Goal: Task Accomplishment & Management: Contribute content

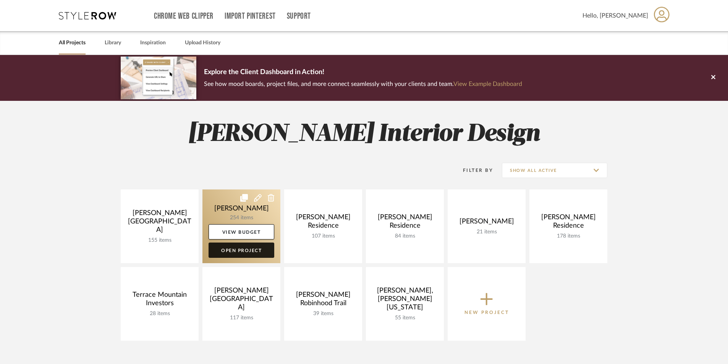
click at [223, 249] on link "Open Project" at bounding box center [241, 249] width 66 height 15
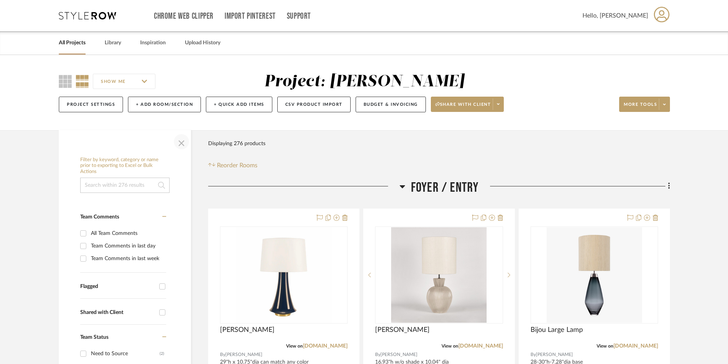
click at [186, 142] on span "button" at bounding box center [181, 141] width 18 height 18
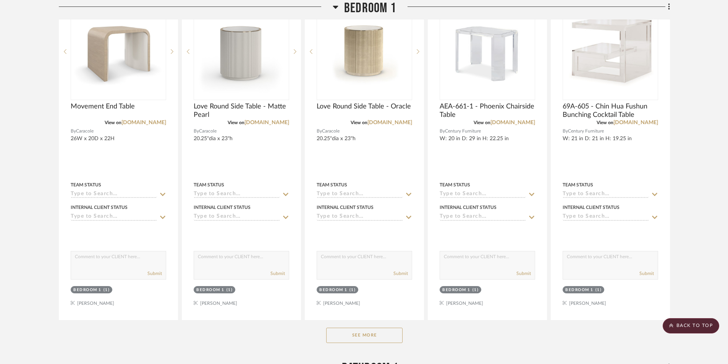
scroll to position [6337, 0]
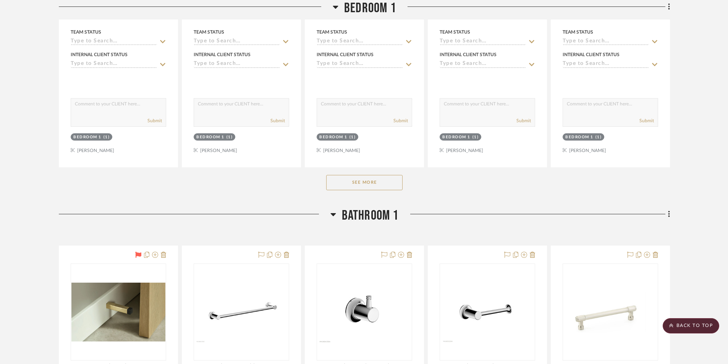
click at [379, 185] on button "See More" at bounding box center [364, 182] width 76 height 15
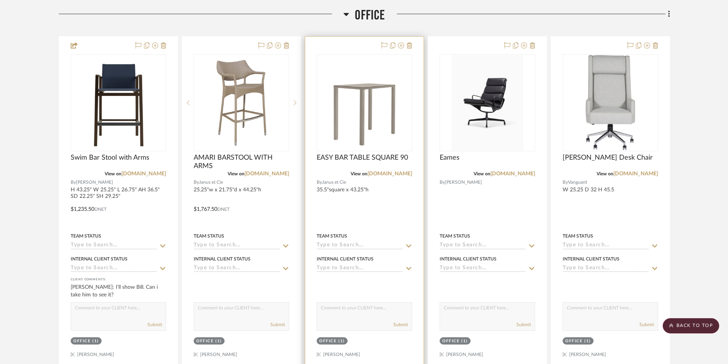
scroll to position [8055, 0]
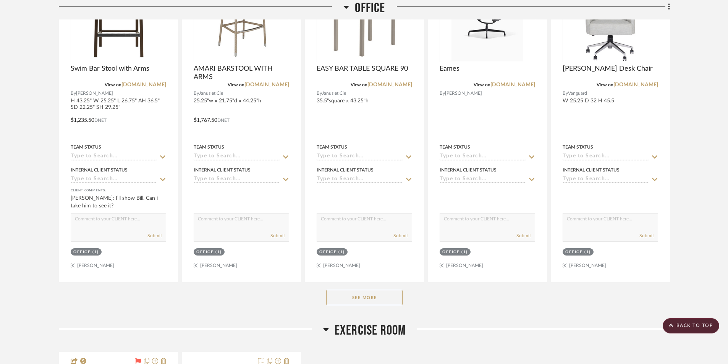
click at [378, 295] on button "See More" at bounding box center [364, 297] width 76 height 15
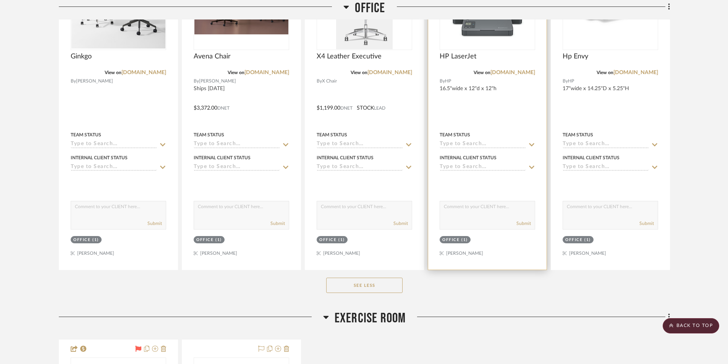
scroll to position [8453, 0]
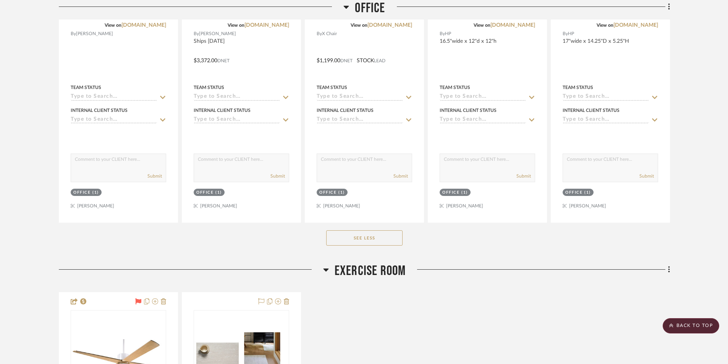
click at [358, 244] on button "See Less" at bounding box center [364, 237] width 76 height 15
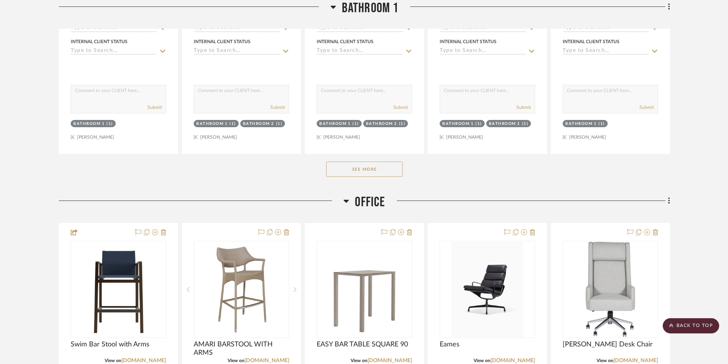
scroll to position [7766, 0]
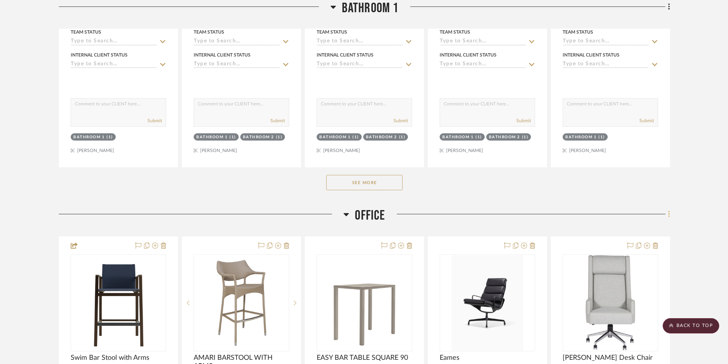
click at [668, 215] on icon at bounding box center [669, 214] width 2 height 6
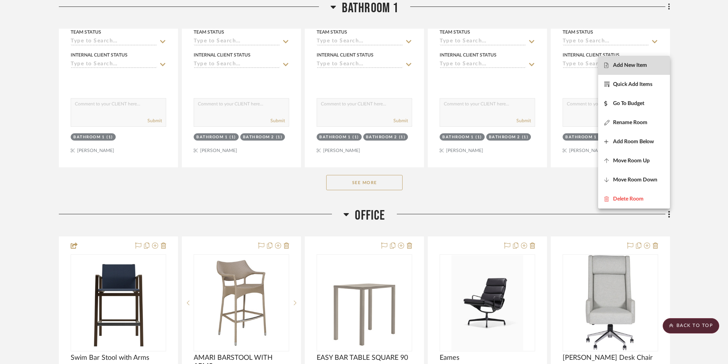
click at [624, 67] on span "Add New Item" at bounding box center [630, 65] width 34 height 6
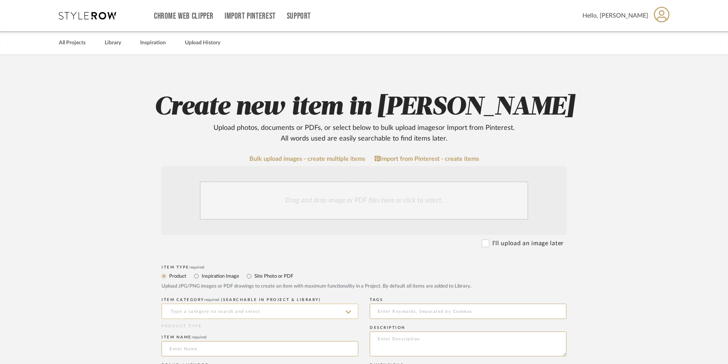
click at [196, 309] on input at bounding box center [259, 310] width 197 height 15
click at [207, 347] on span "Outdoor Dining Tables" at bounding box center [203, 349] width 68 height 5
type input "Outdoor Dining Tables"
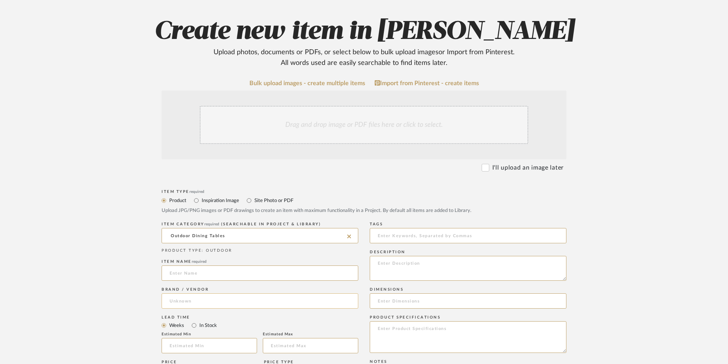
scroll to position [76, 0]
click at [176, 274] on input at bounding box center [259, 272] width 197 height 15
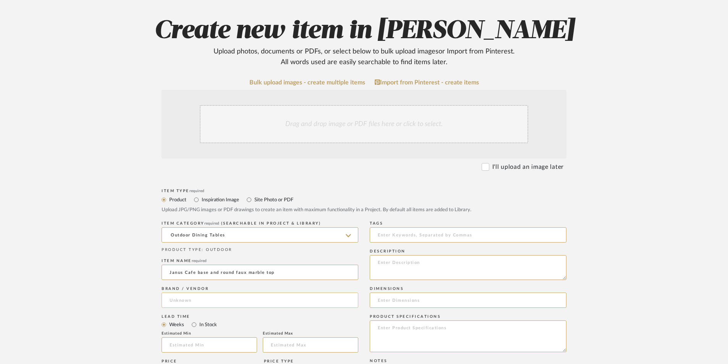
type input "Janus Cafe base and round faux marble top"
click at [179, 301] on input at bounding box center [259, 299] width 197 height 15
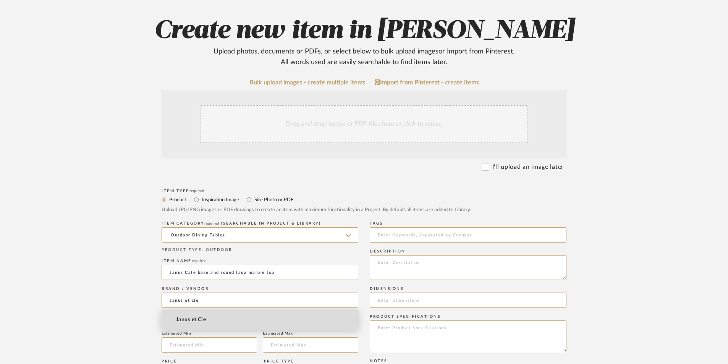
click at [200, 319] on span "Janus et Cie" at bounding box center [191, 319] width 30 height 6
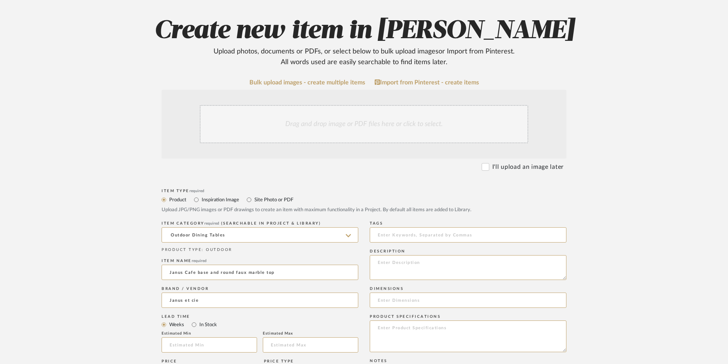
type input "Janus et Cie"
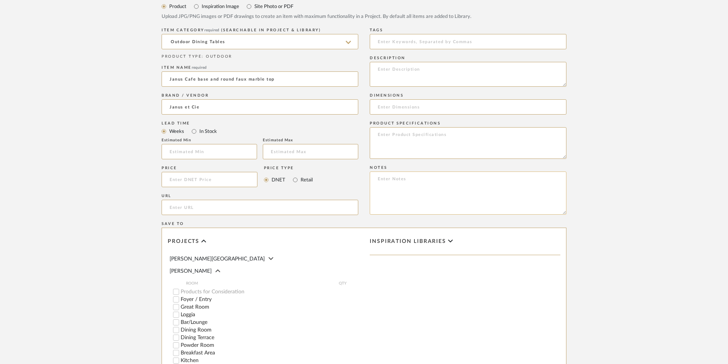
scroll to position [267, 0]
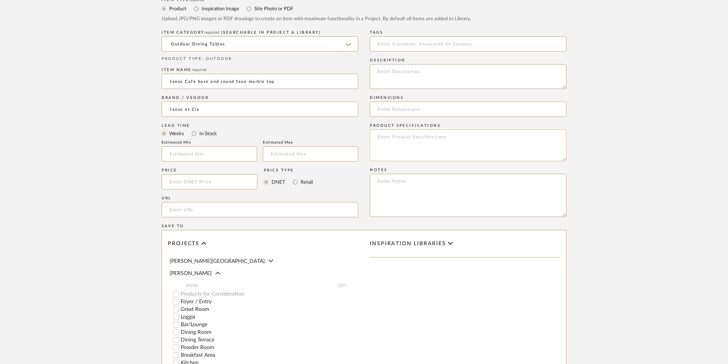
click at [389, 144] on textarea at bounding box center [468, 145] width 197 height 32
click at [384, 73] on textarea at bounding box center [468, 76] width 197 height 25
drag, startPoint x: 376, startPoint y: 74, endPoint x: 563, endPoint y: 87, distance: 187.5
click at [563, 87] on textarea "36" dia faux marble top and powder coated bronze round base -bar height" at bounding box center [468, 76] width 197 height 25
type textarea "36" dia faux marble top and powder coated bronze round base -bar height"
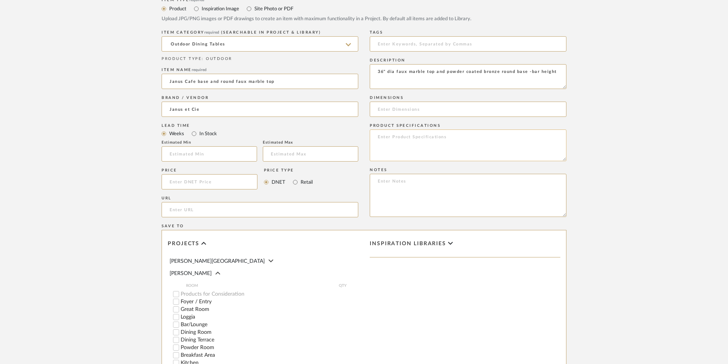
click at [408, 142] on textarea at bounding box center [468, 145] width 197 height 32
paste textarea "36" dia faux marble top and powder coated bronze round base -bar height"
type textarea "36" dia faux marble top and powder coated bronze round base -bar height"
click at [189, 182] on input at bounding box center [209, 181] width 96 height 15
type input "$1,551.90"
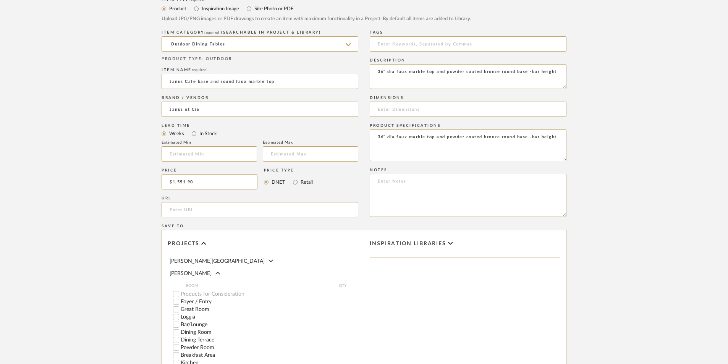
click at [663, 245] on upload-items "Create new item in [PERSON_NAME] Upload photos, documents or PDFs, or select be…" at bounding box center [364, 124] width 728 height 673
click at [194, 134] on input "In Stock" at bounding box center [193, 133] width 9 height 9
radio input "true"
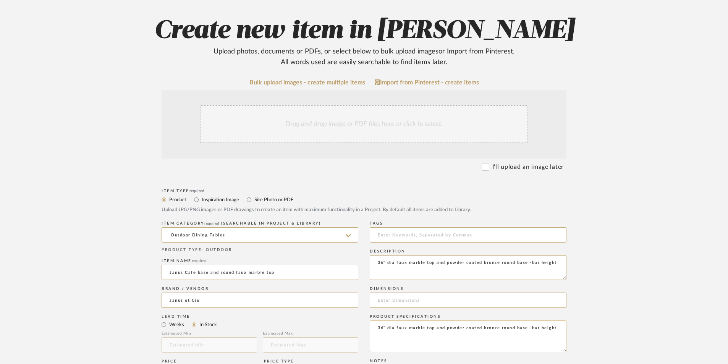
scroll to position [38, 0]
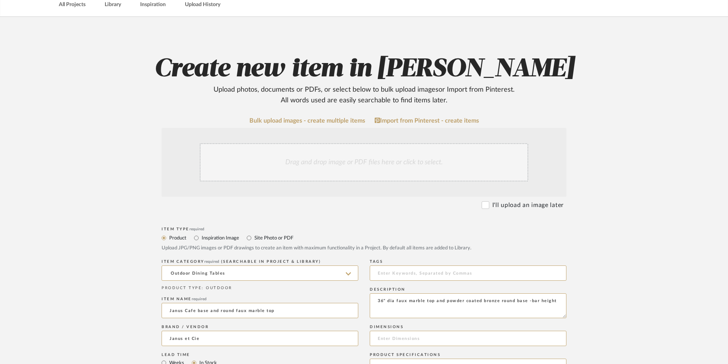
click at [300, 169] on div "Drag and drop image or PDF files here or click to select." at bounding box center [364, 162] width 328 height 38
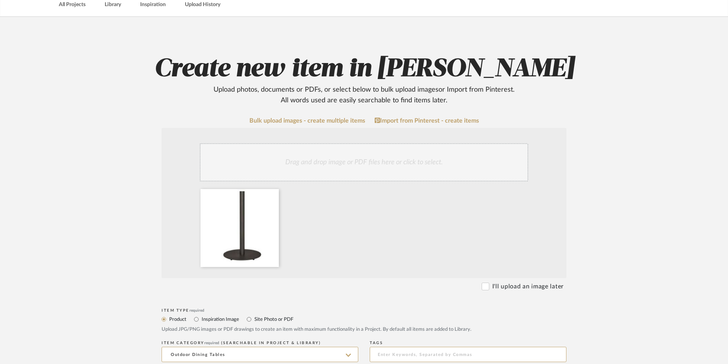
click at [302, 160] on div "Drag and drop image or PDF files here or click to select." at bounding box center [364, 162] width 328 height 38
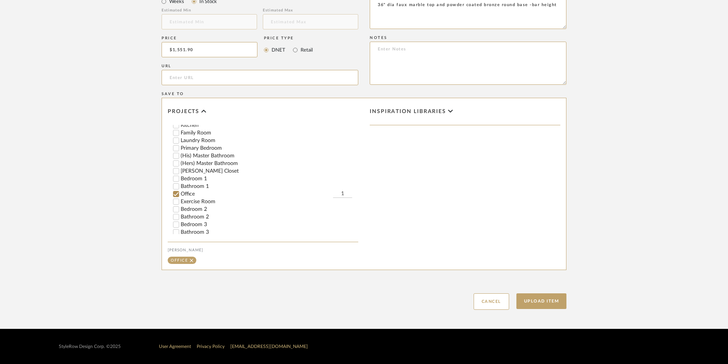
scroll to position [115, 0]
click at [543, 302] on button "Upload Item" at bounding box center [541, 301] width 50 height 16
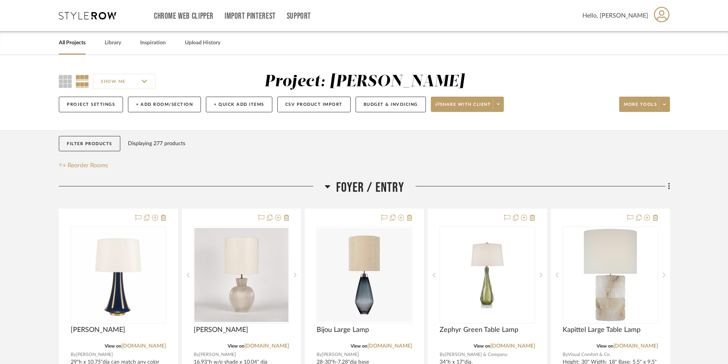
click at [79, 46] on link "All Projects" at bounding box center [72, 43] width 27 height 10
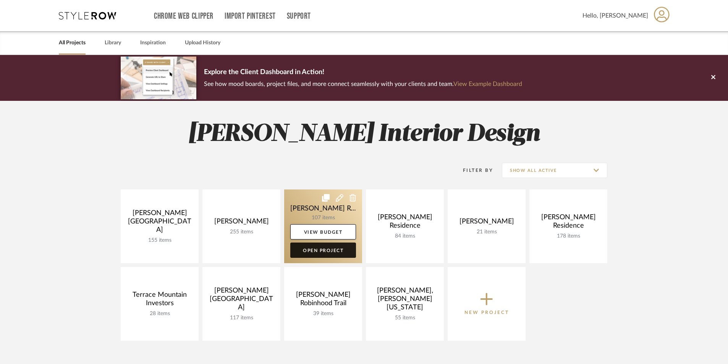
click at [315, 254] on link "Open Project" at bounding box center [323, 249] width 66 height 15
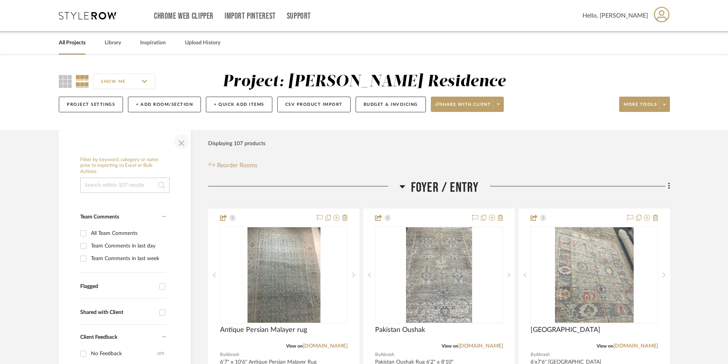
click at [182, 145] on span "button" at bounding box center [181, 141] width 18 height 18
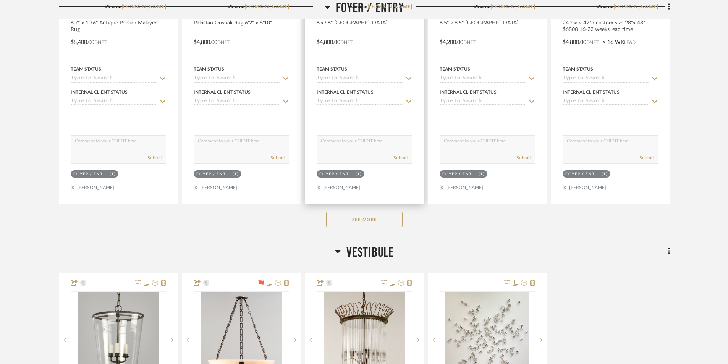
scroll to position [344, 0]
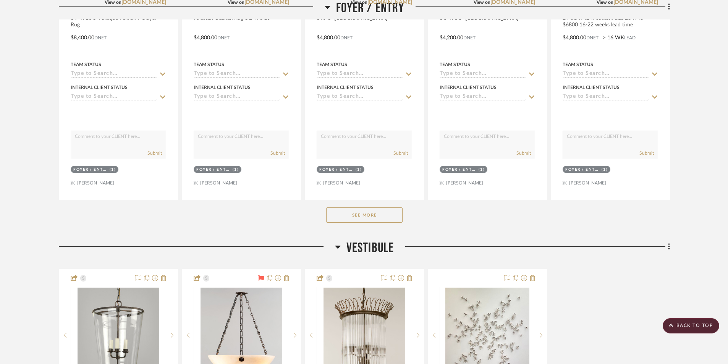
click at [388, 217] on button "See More" at bounding box center [364, 214] width 76 height 15
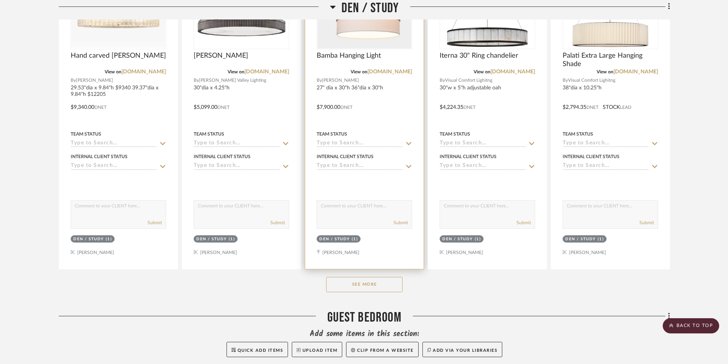
scroll to position [1871, 0]
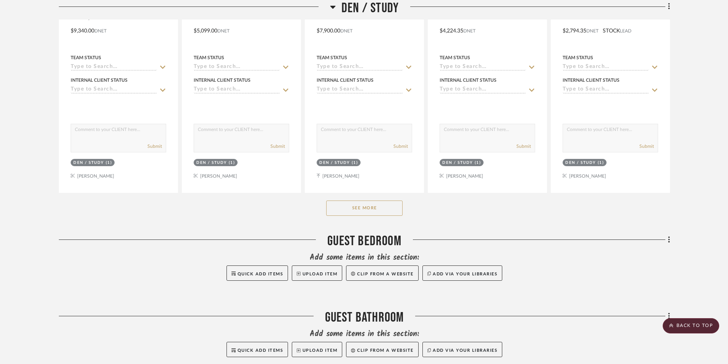
click at [378, 215] on button "See More" at bounding box center [364, 207] width 76 height 15
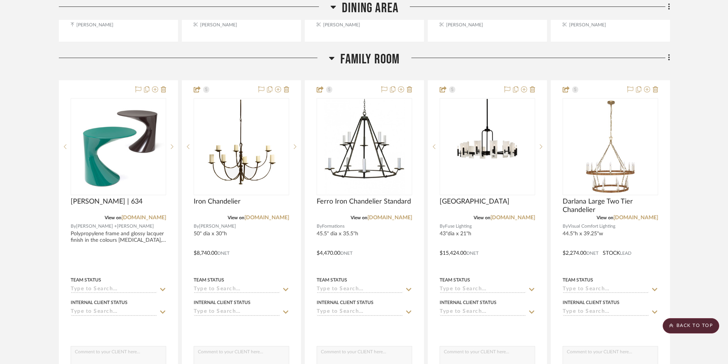
scroll to position [3474, 0]
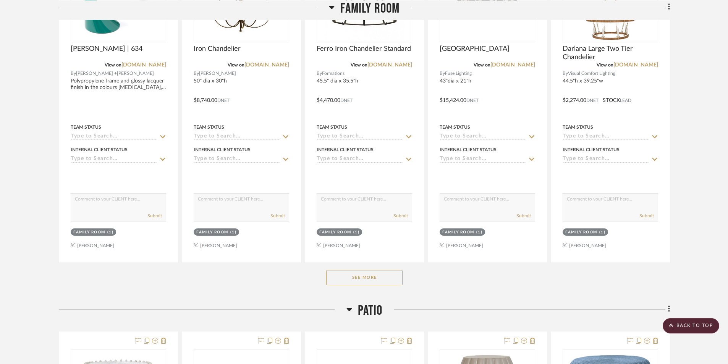
click at [382, 277] on button "See More" at bounding box center [364, 277] width 76 height 15
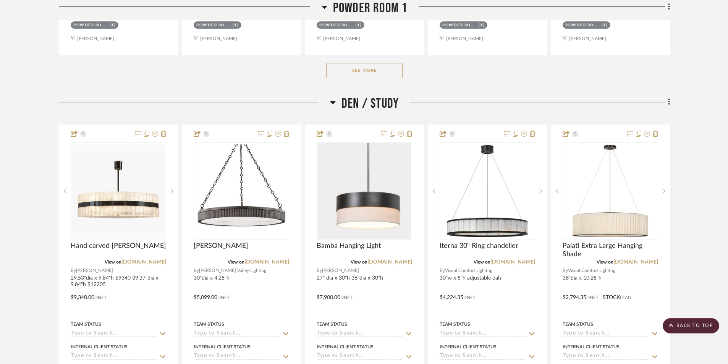
scroll to position [1668, 0]
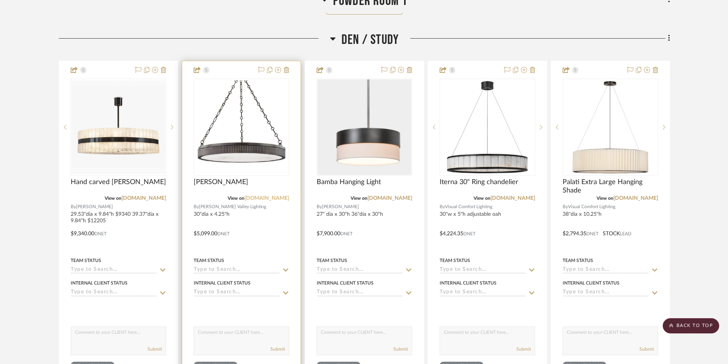
click at [276, 200] on link "[DOMAIN_NAME]" at bounding box center [266, 197] width 45 height 5
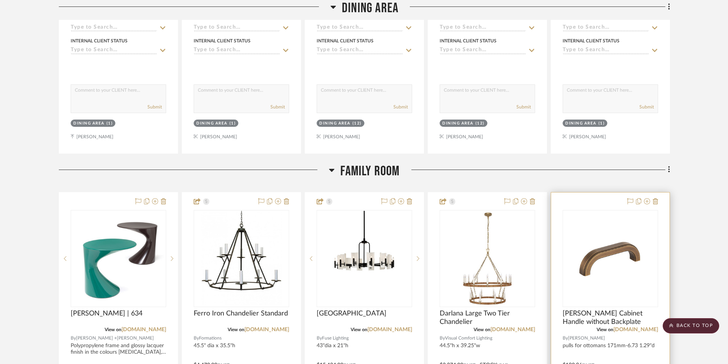
scroll to position [3271, 0]
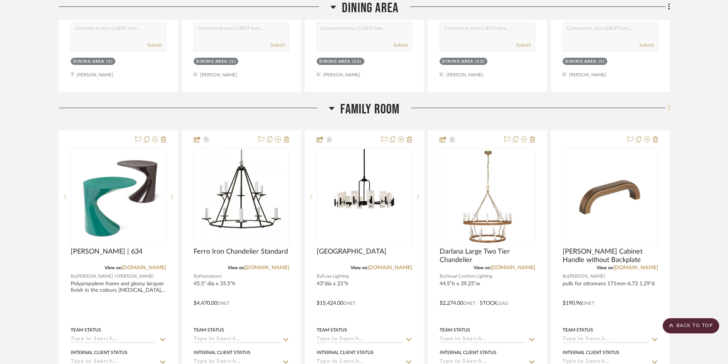
click at [669, 109] on icon at bounding box center [669, 107] width 2 height 8
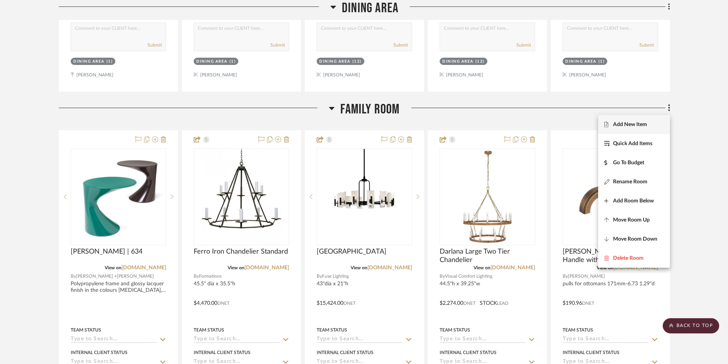
click at [628, 125] on span "Add New Item" at bounding box center [630, 124] width 34 height 6
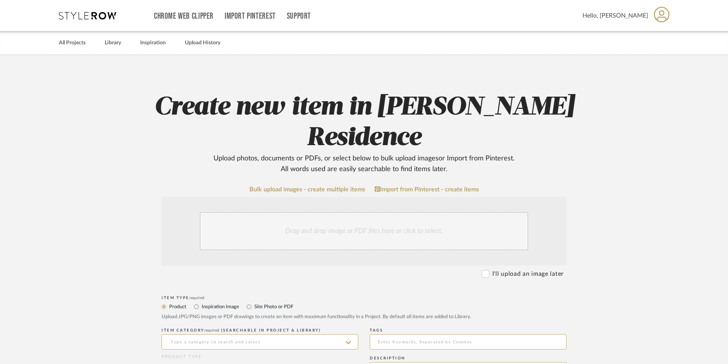
click at [260, 212] on div "Drag and drop image or PDF files here or click to select." at bounding box center [364, 231] width 328 height 38
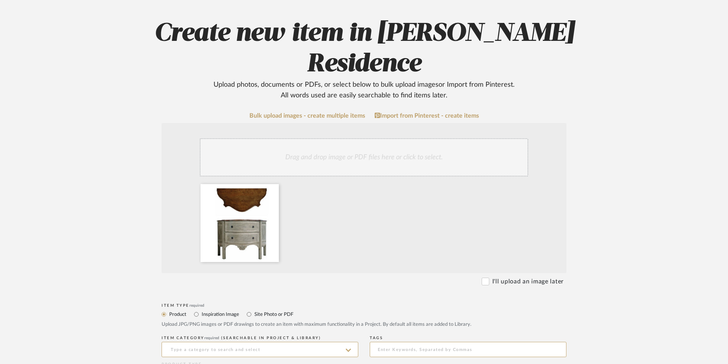
scroll to position [153, 0]
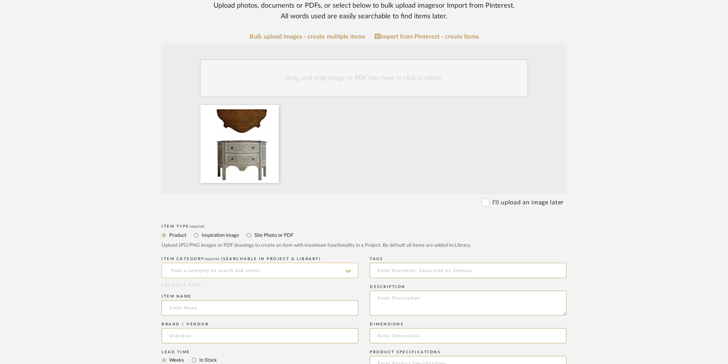
click at [216, 263] on input at bounding box center [259, 270] width 197 height 15
type input "c"
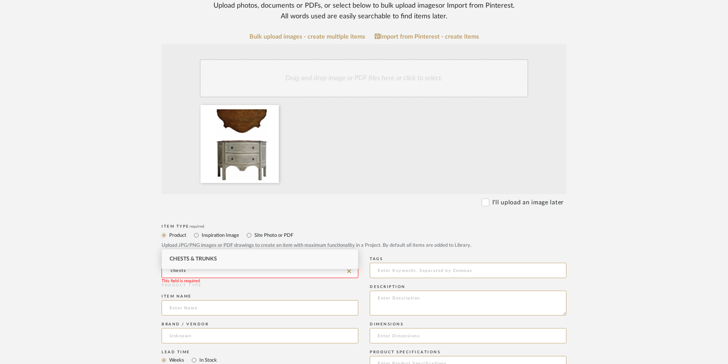
click at [210, 257] on span "Chests & Trunks" at bounding box center [192, 258] width 47 height 5
type input "Chests & Trunks"
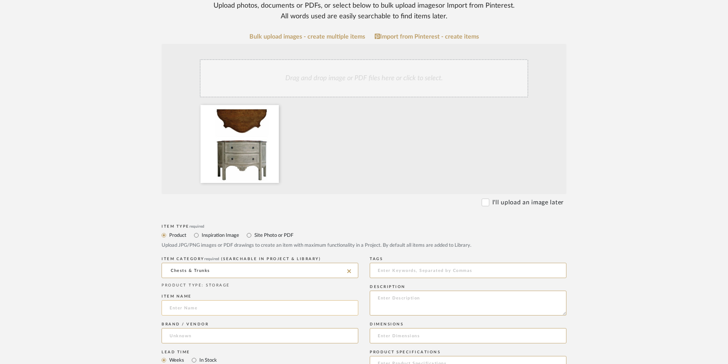
click at [200, 300] on input at bounding box center [259, 307] width 197 height 15
type input "[PERSON_NAME]"
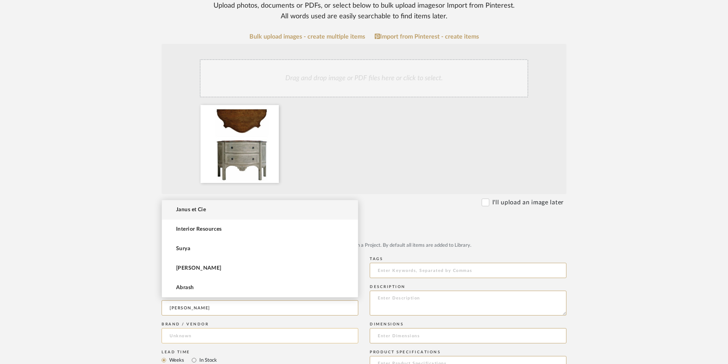
click at [188, 328] on input at bounding box center [259, 335] width 197 height 15
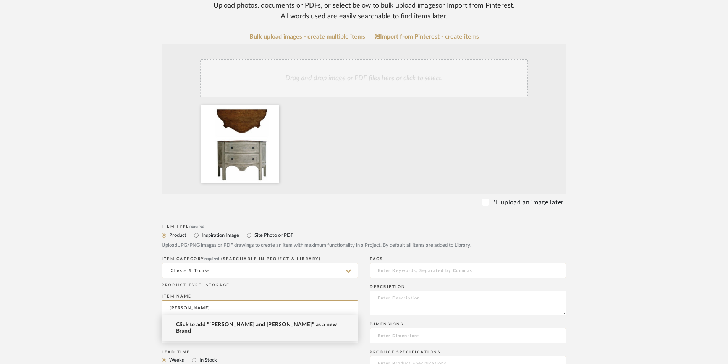
type input "[PERSON_NAME] and [PERSON_NAME]"
click at [222, 324] on span "Click to add "[PERSON_NAME] and [PERSON_NAME]" as a new Brand" at bounding box center [263, 327] width 174 height 13
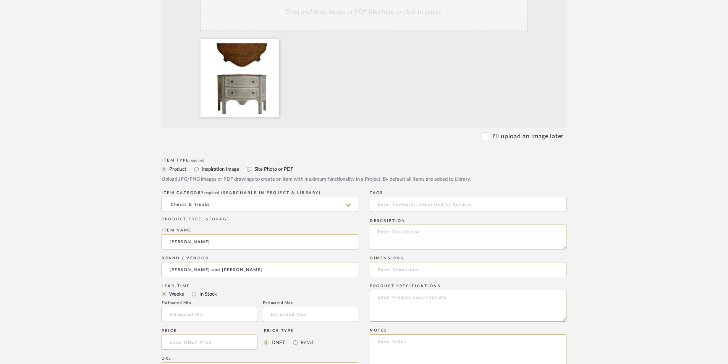
scroll to position [229, 0]
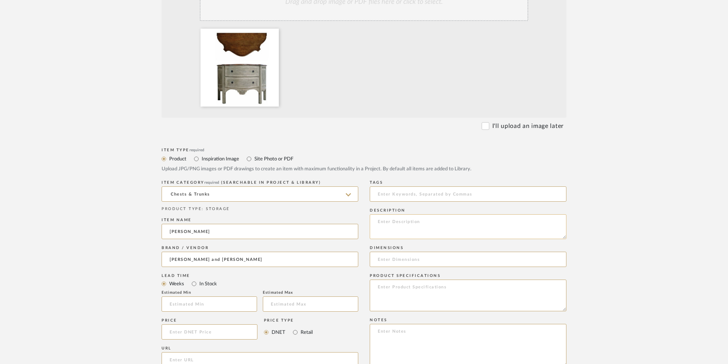
click at [383, 214] on textarea at bounding box center [468, 226] width 197 height 25
drag, startPoint x: 376, startPoint y: 192, endPoint x: 446, endPoint y: 184, distance: 70.8
click at [446, 214] on textarea "48.5"w x 22.5"d x 34h" at bounding box center [468, 226] width 197 height 25
type textarea "48.5"w x 22.5"d x 34h"
click at [450, 279] on textarea at bounding box center [468, 295] width 197 height 32
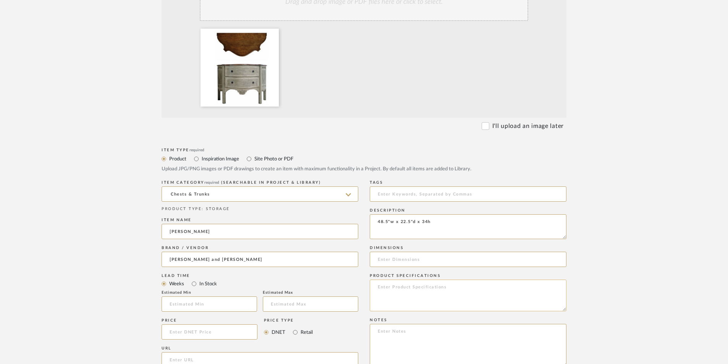
paste textarea "48.5"w x 22.5"d x 34h"
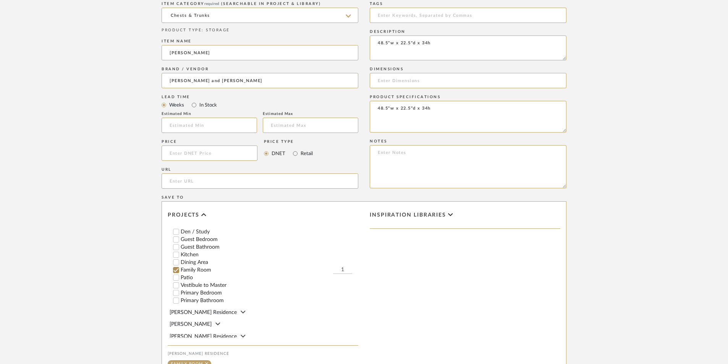
scroll to position [481, 0]
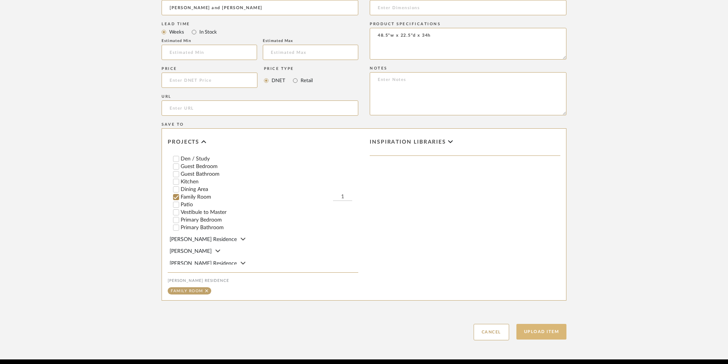
type textarea "48.5"w x 22.5"d x 34h"
click at [528, 324] on button "Upload Item" at bounding box center [541, 332] width 50 height 16
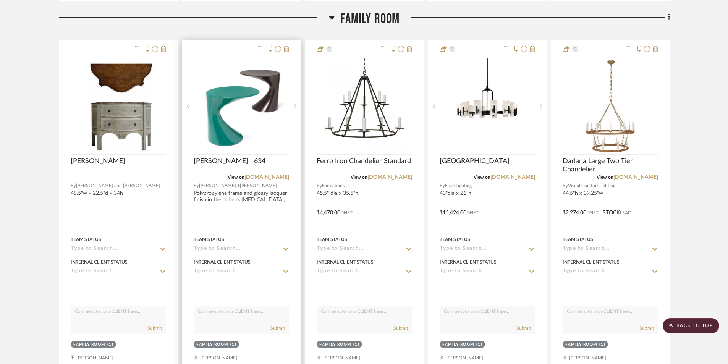
scroll to position [2633, 0]
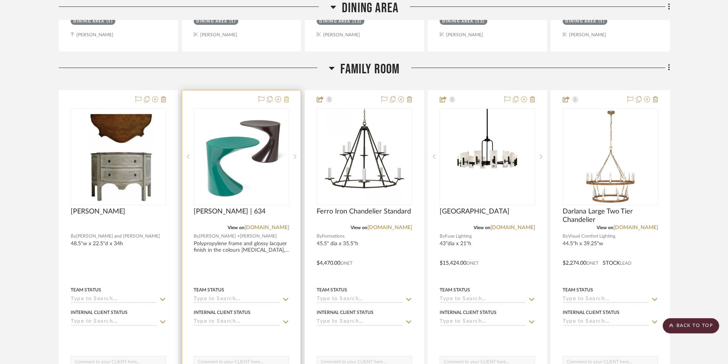
click at [285, 102] on fa-icon at bounding box center [286, 100] width 5 height 6
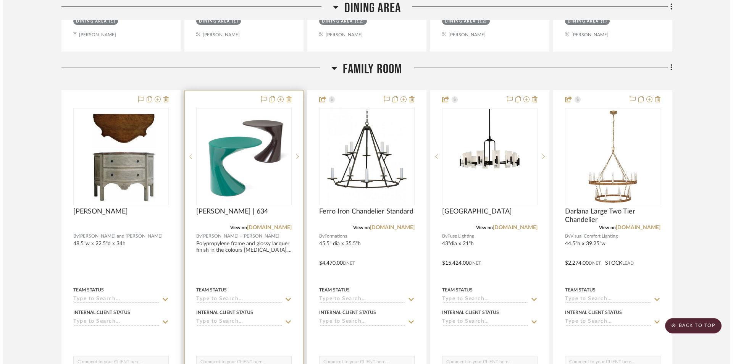
scroll to position [0, 0]
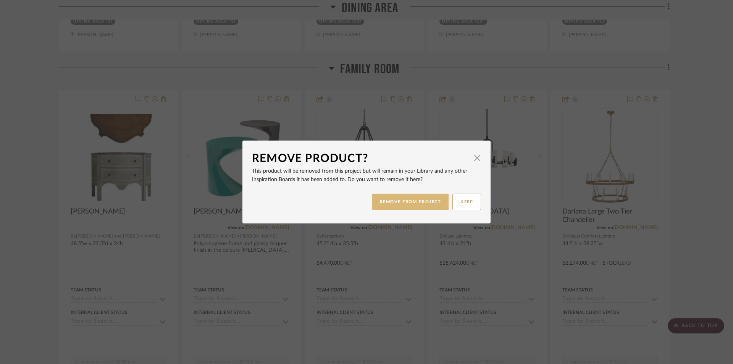
click at [391, 199] on button "REMOVE FROM PROJECT" at bounding box center [410, 202] width 77 height 16
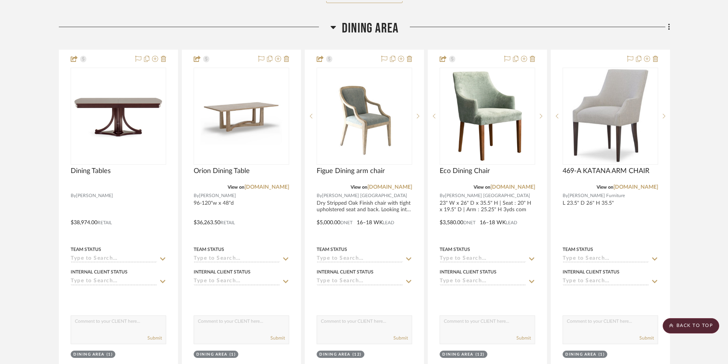
scroll to position [2213, 0]
